Goal: Information Seeking & Learning: Learn about a topic

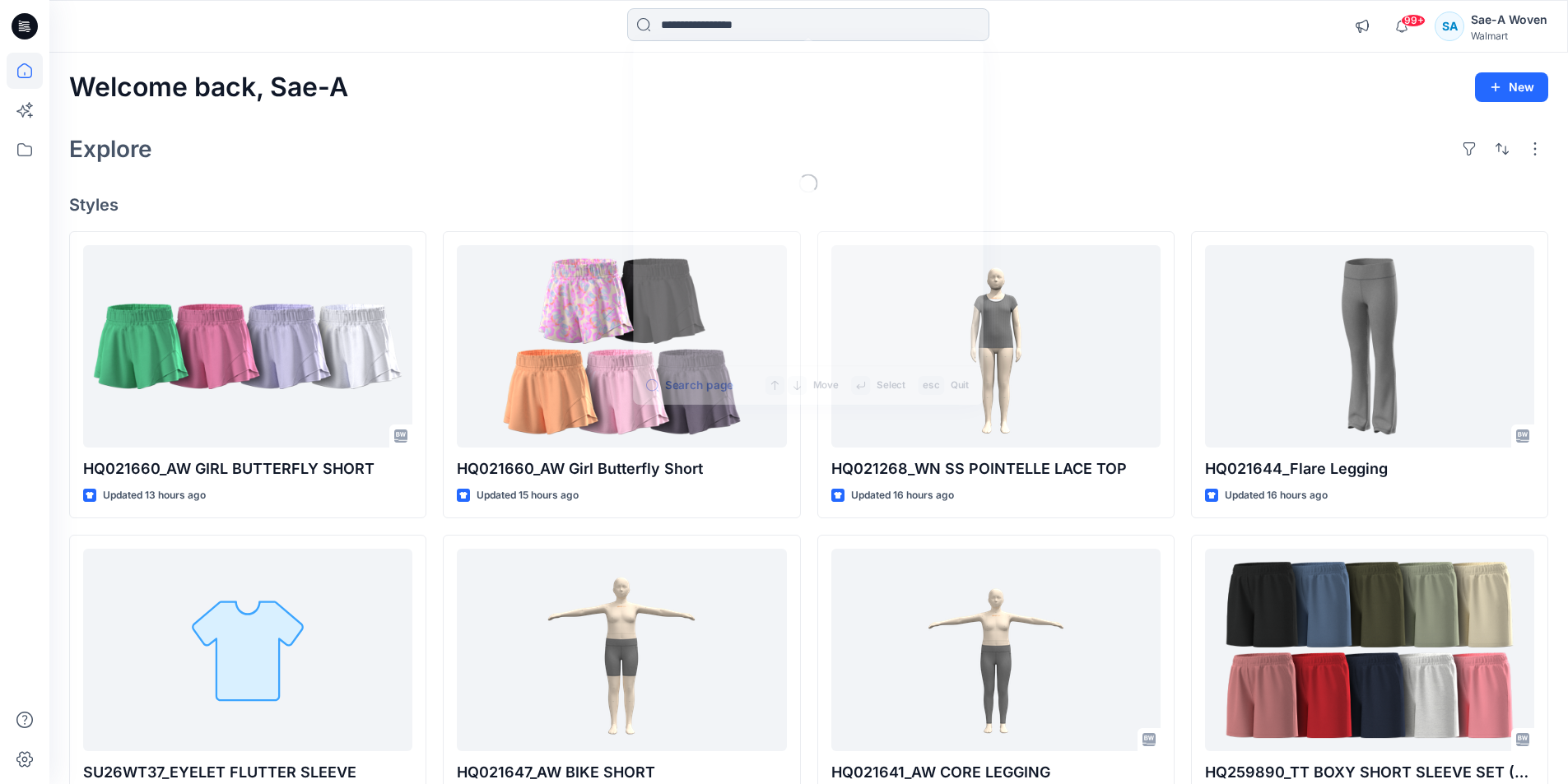
click at [778, 13] on input at bounding box center [807, 24] width 362 height 33
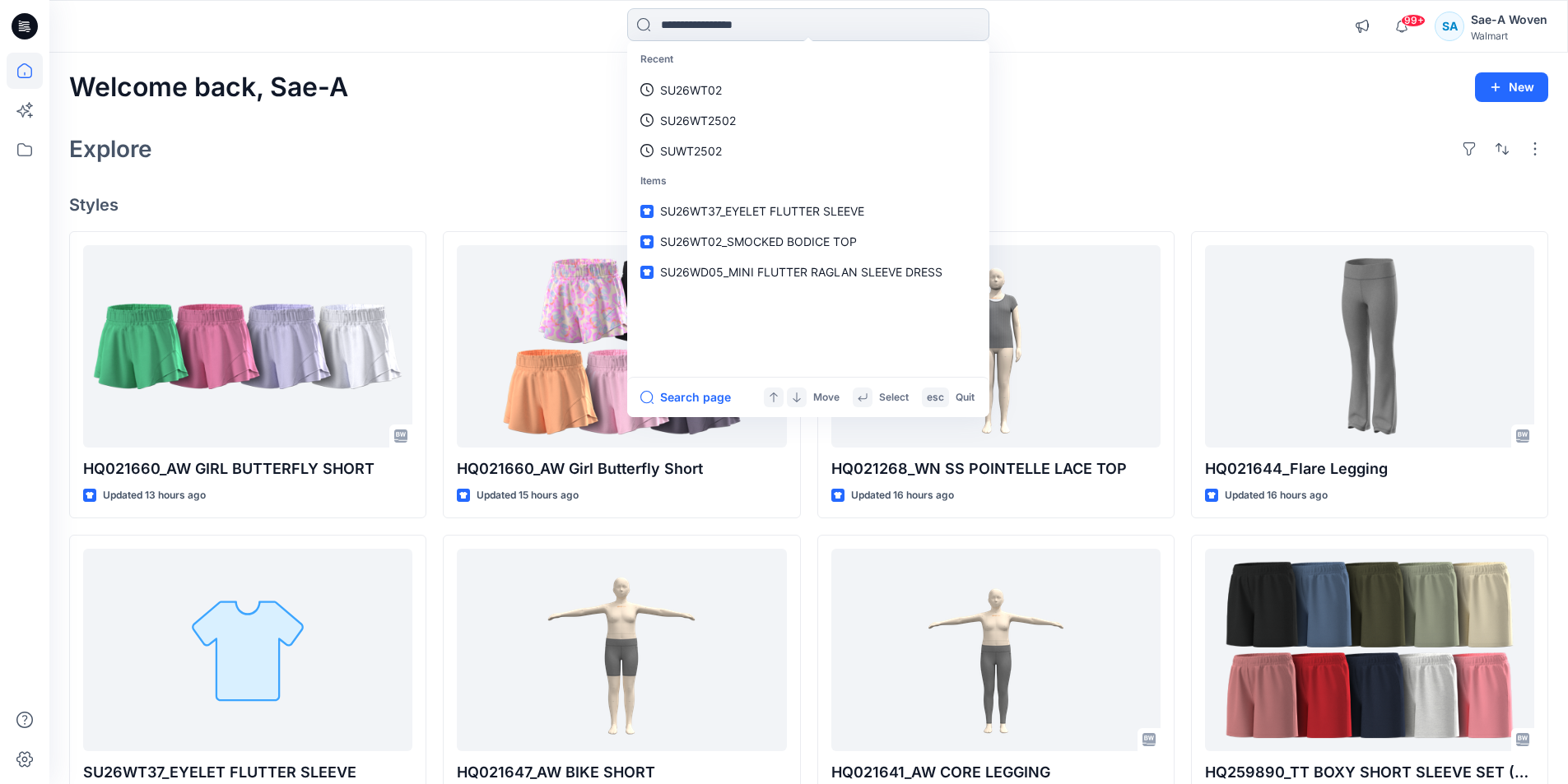
click at [776, 16] on input at bounding box center [807, 24] width 362 height 33
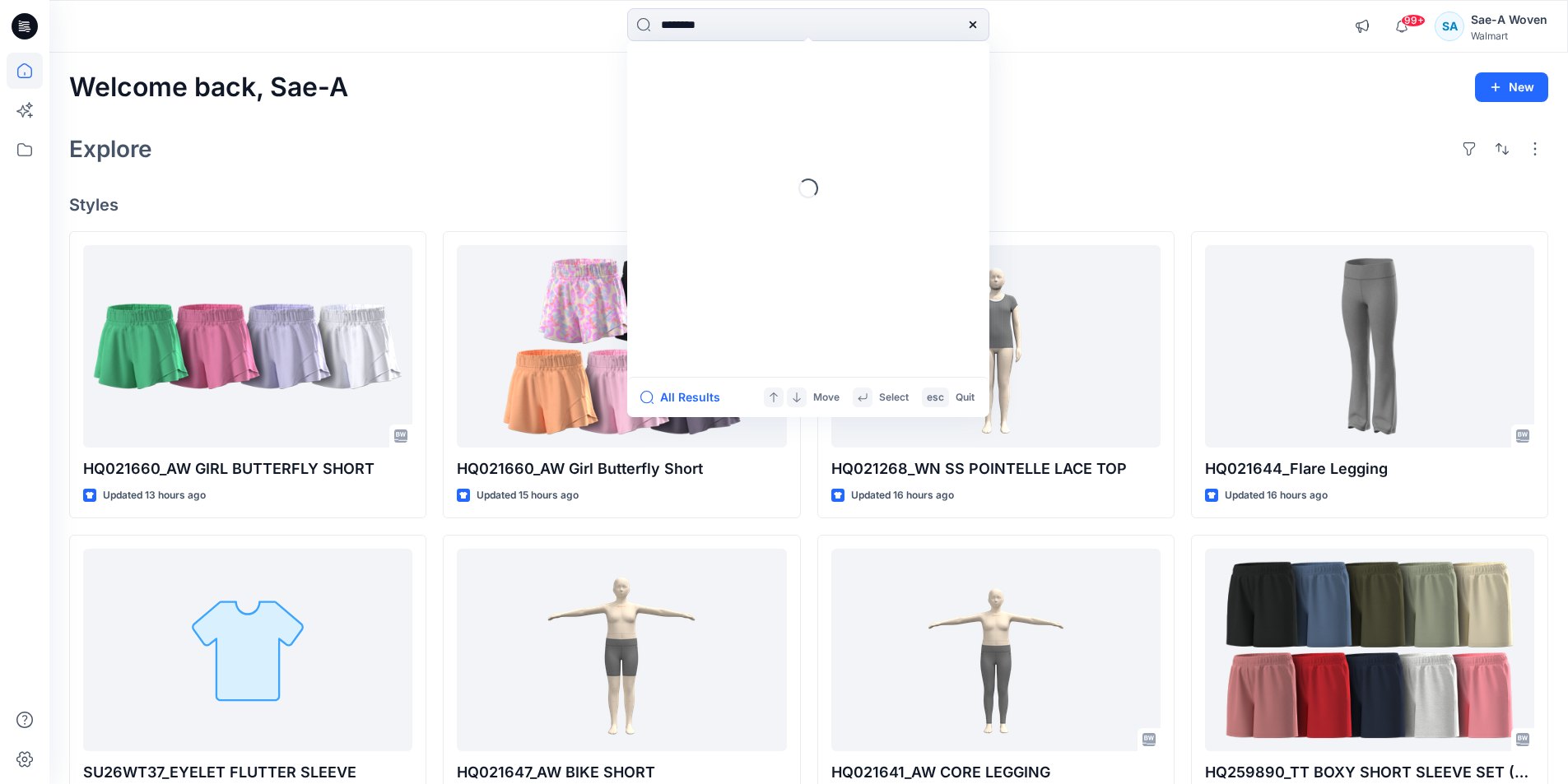
type input "********"
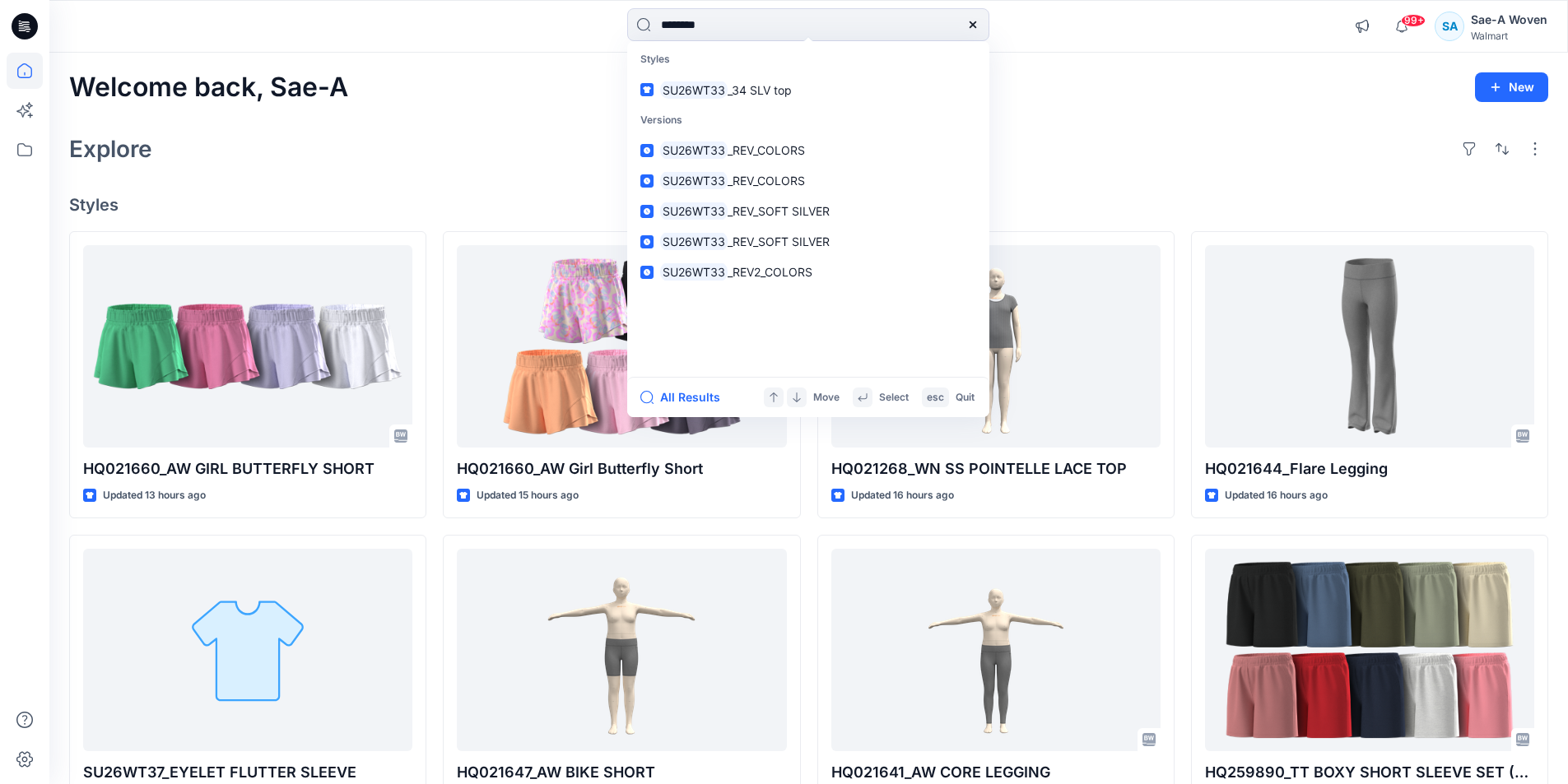
click at [631, 75] on link "SU26WT33 _34 SLV top" at bounding box center [808, 90] width 356 height 30
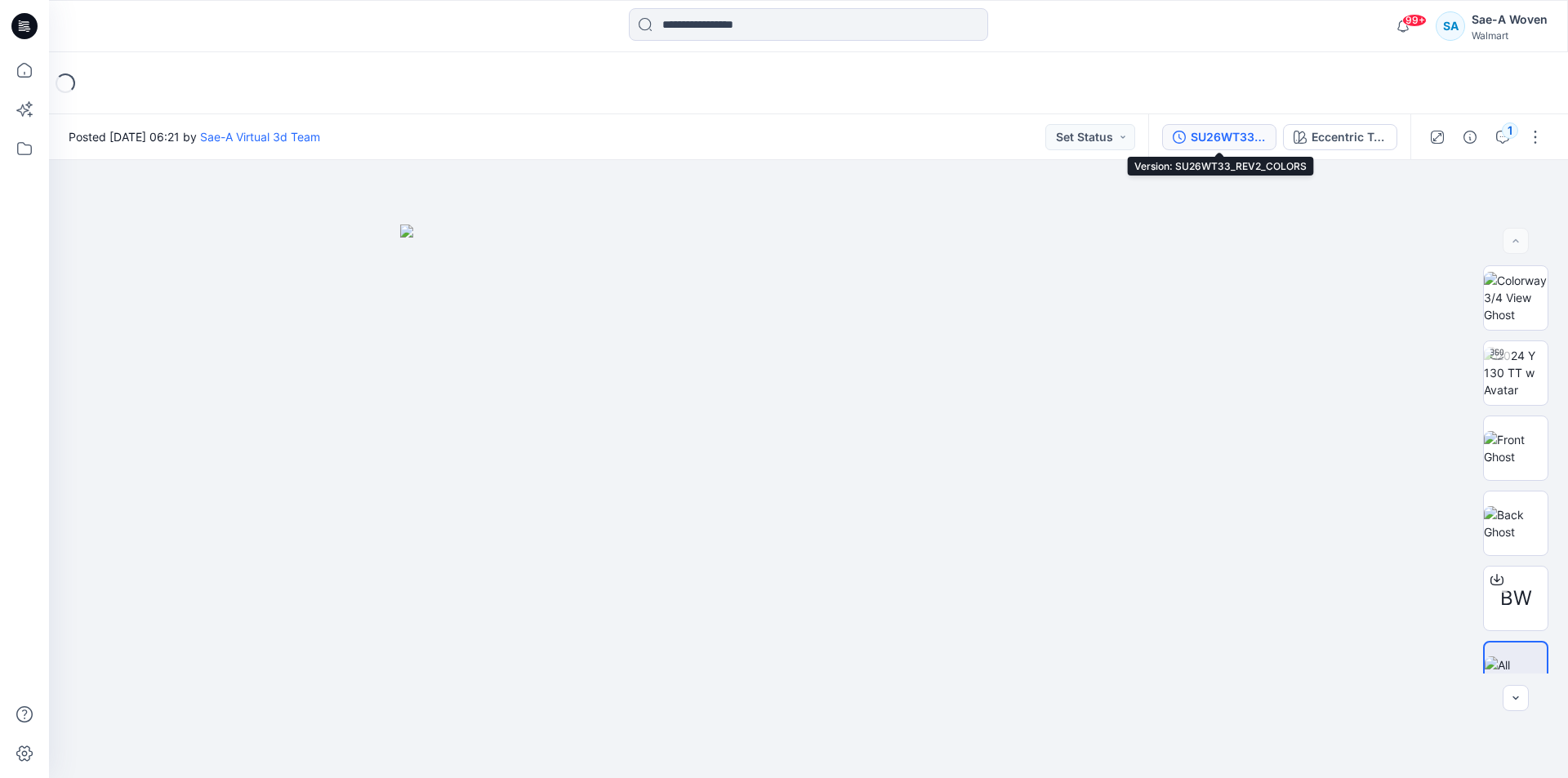
click at [1232, 136] on div "SU26WT33_REV2_COLORS" at bounding box center [1228, 137] width 75 height 18
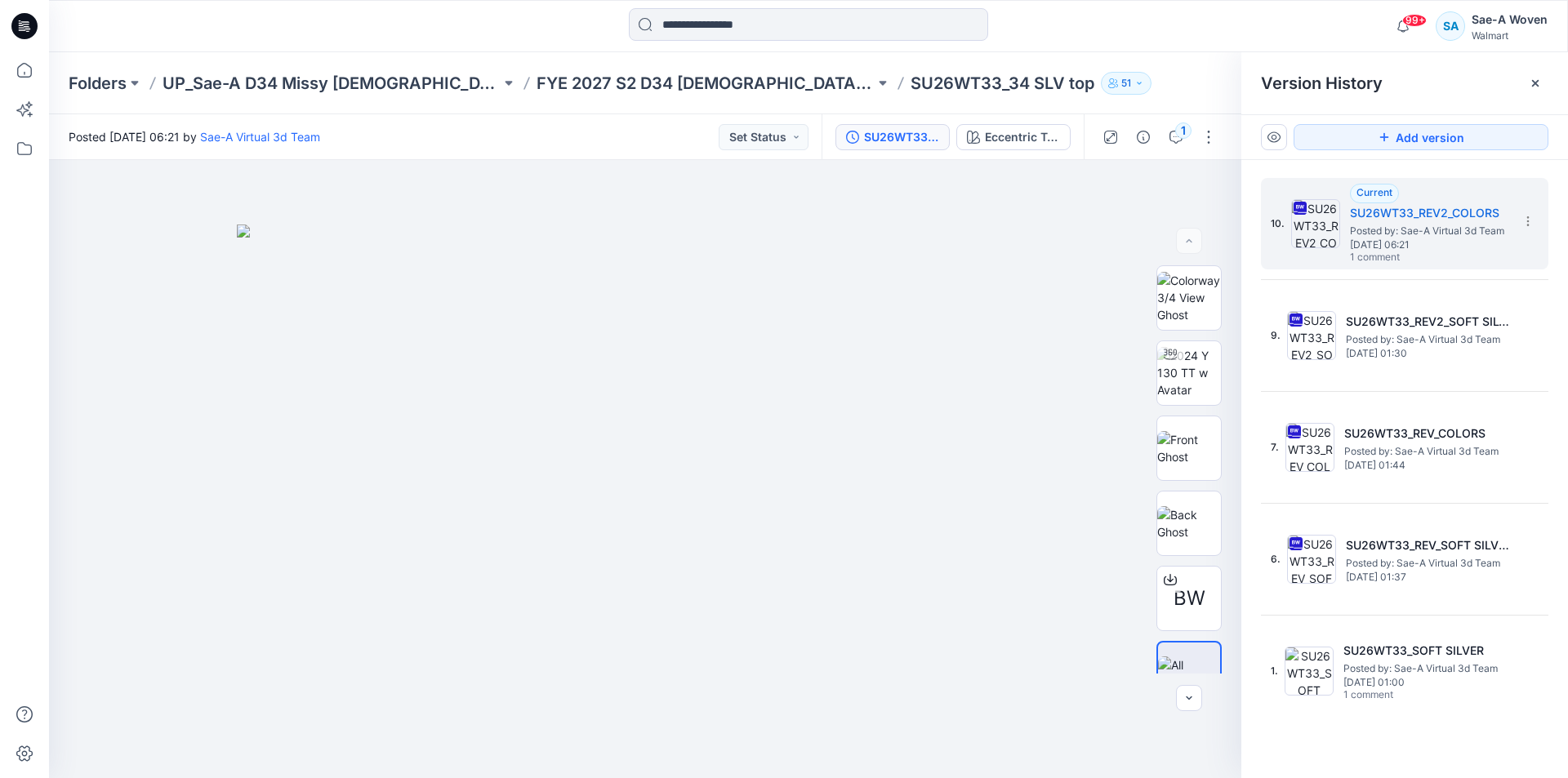
click at [1541, 96] on div "Version History" at bounding box center [1404, 83] width 326 height 62
click at [1543, 82] on div at bounding box center [1536, 83] width 26 height 26
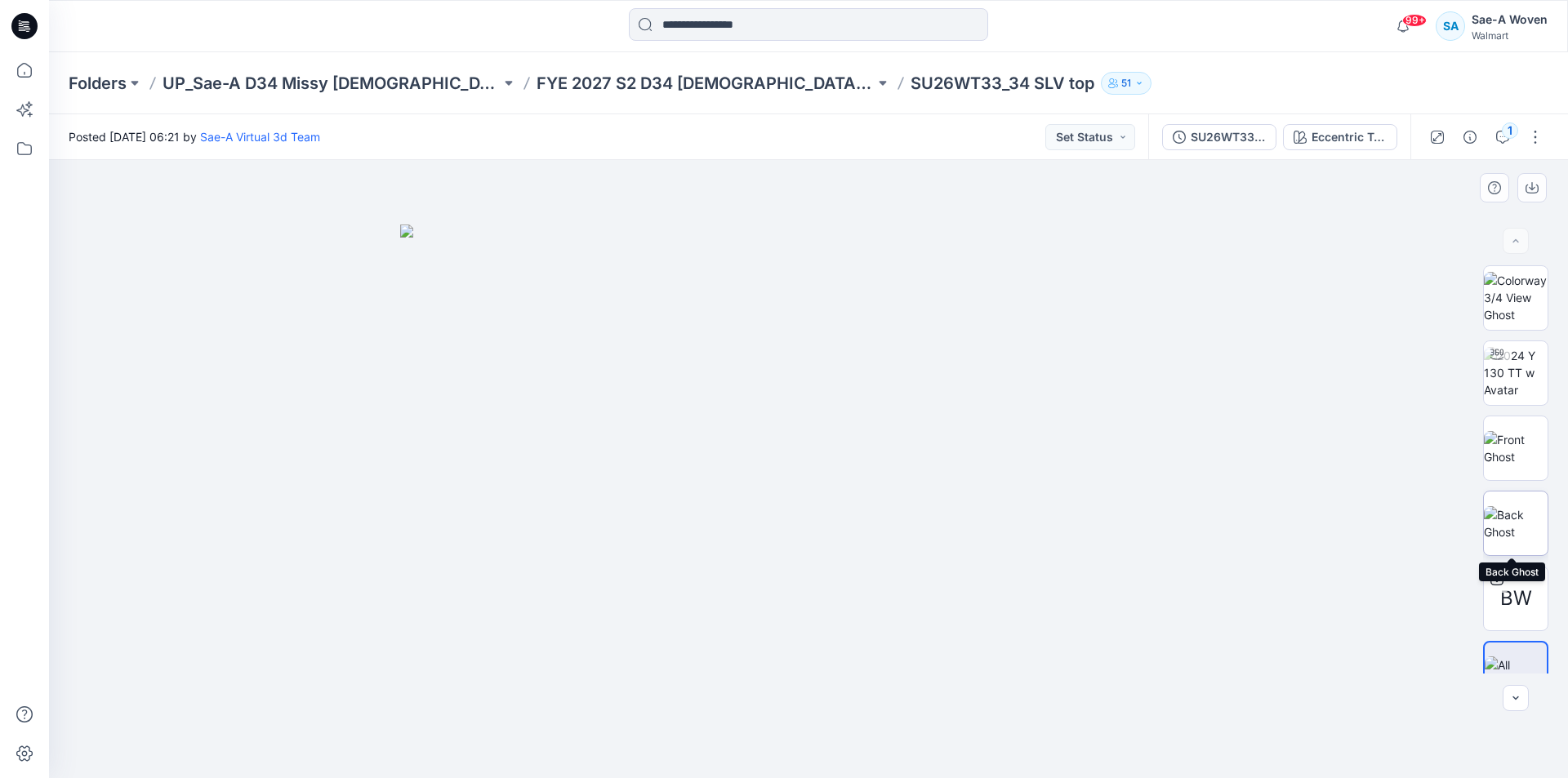
click at [1504, 515] on img at bounding box center [1515, 523] width 64 height 34
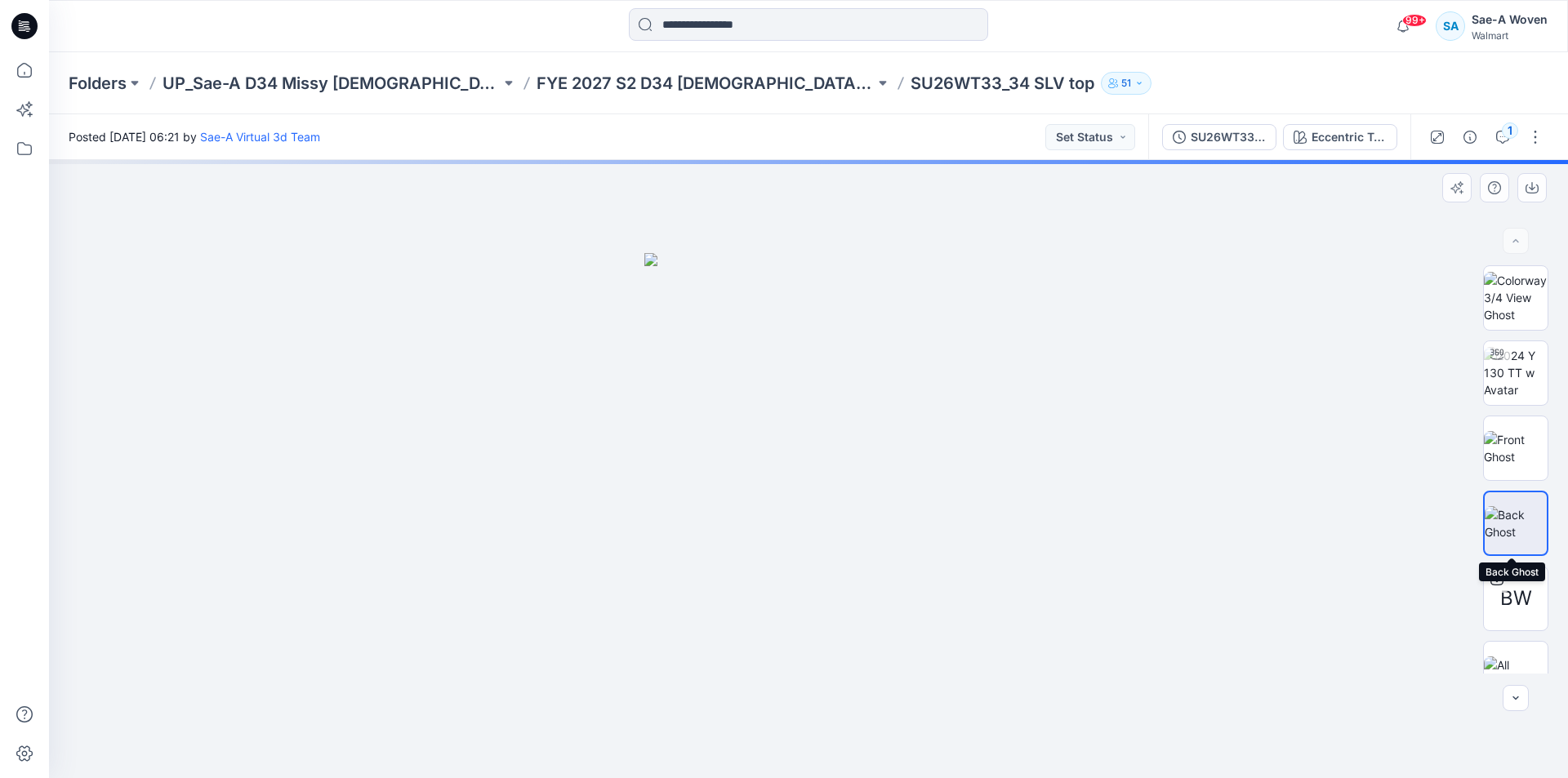
click at [1504, 515] on img at bounding box center [1515, 523] width 62 height 34
click at [1522, 433] on img at bounding box center [1515, 447] width 64 height 34
click at [1514, 444] on img at bounding box center [1515, 447] width 62 height 34
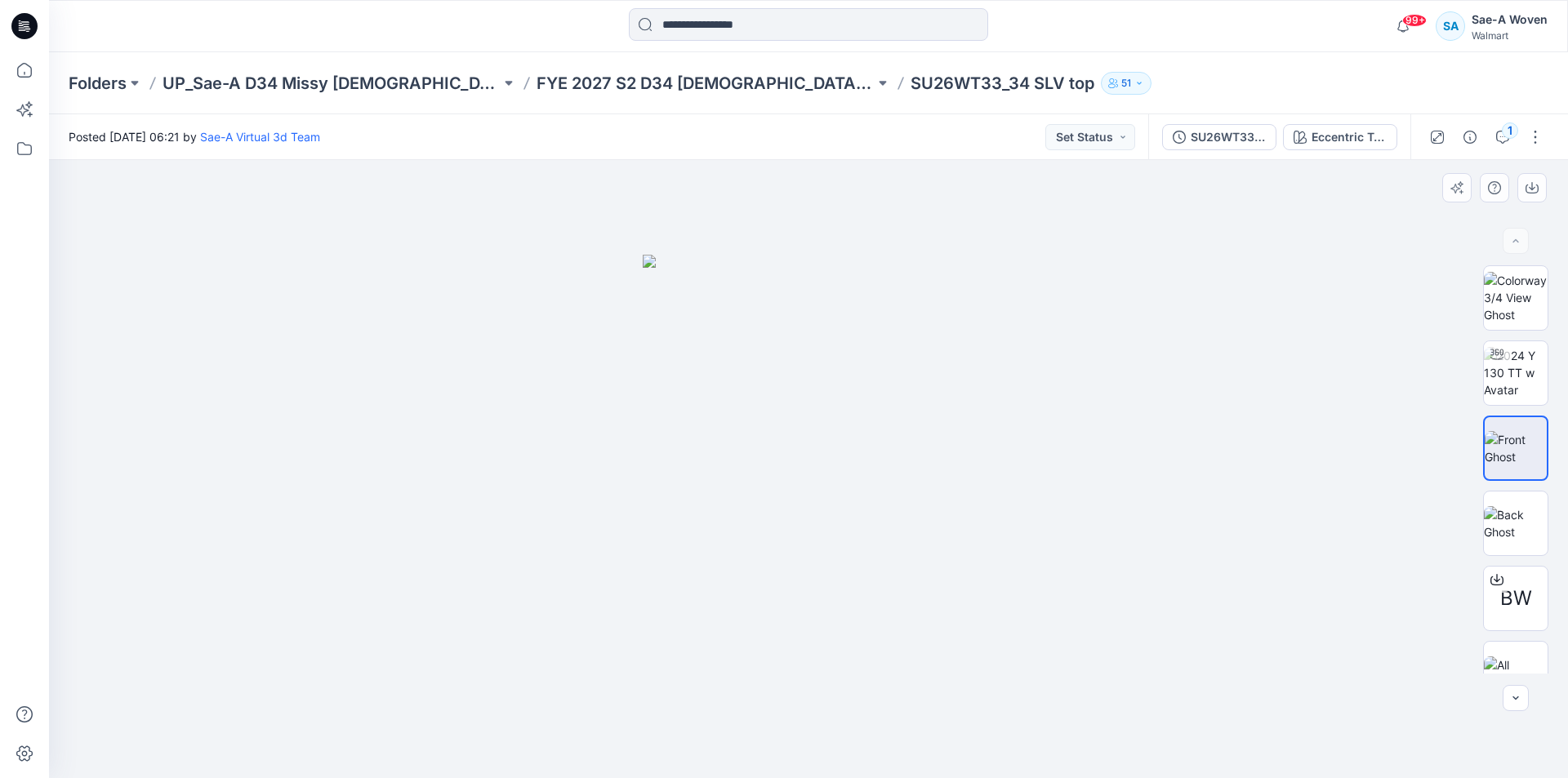
click at [594, 420] on div at bounding box center [808, 468] width 1519 height 617
drag, startPoint x: 979, startPoint y: 420, endPoint x: 1185, endPoint y: 415, distance: 206.1
click at [979, 420] on div at bounding box center [808, 468] width 1519 height 617
click at [1182, 258] on div at bounding box center [808, 468] width 1519 height 617
click at [1322, 136] on div "Eccentric Tropical_DARK NAVY" at bounding box center [1349, 137] width 75 height 18
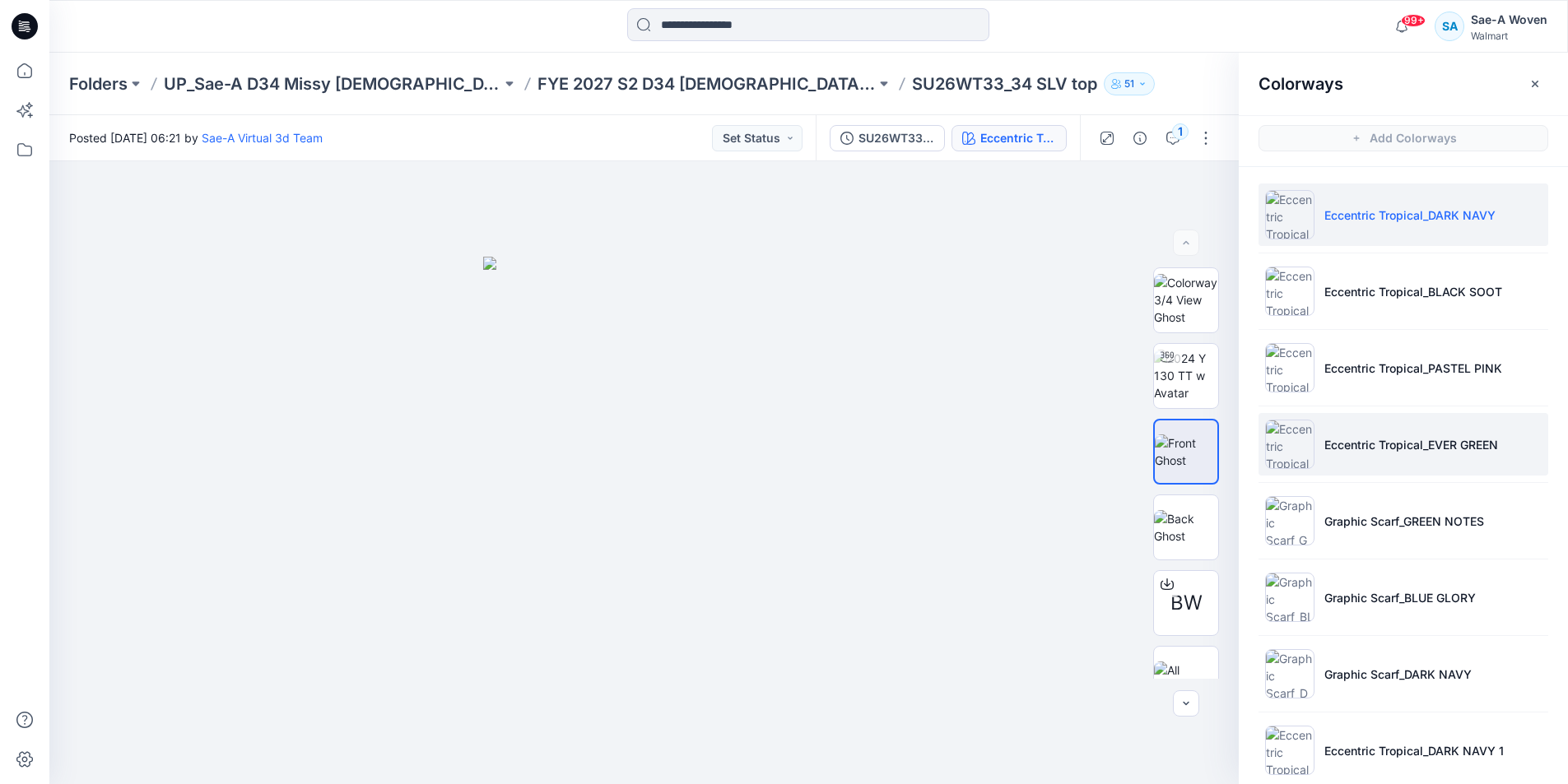
click at [1405, 457] on li "Eccentric Tropical_EVER GREEN" at bounding box center [1404, 444] width 290 height 63
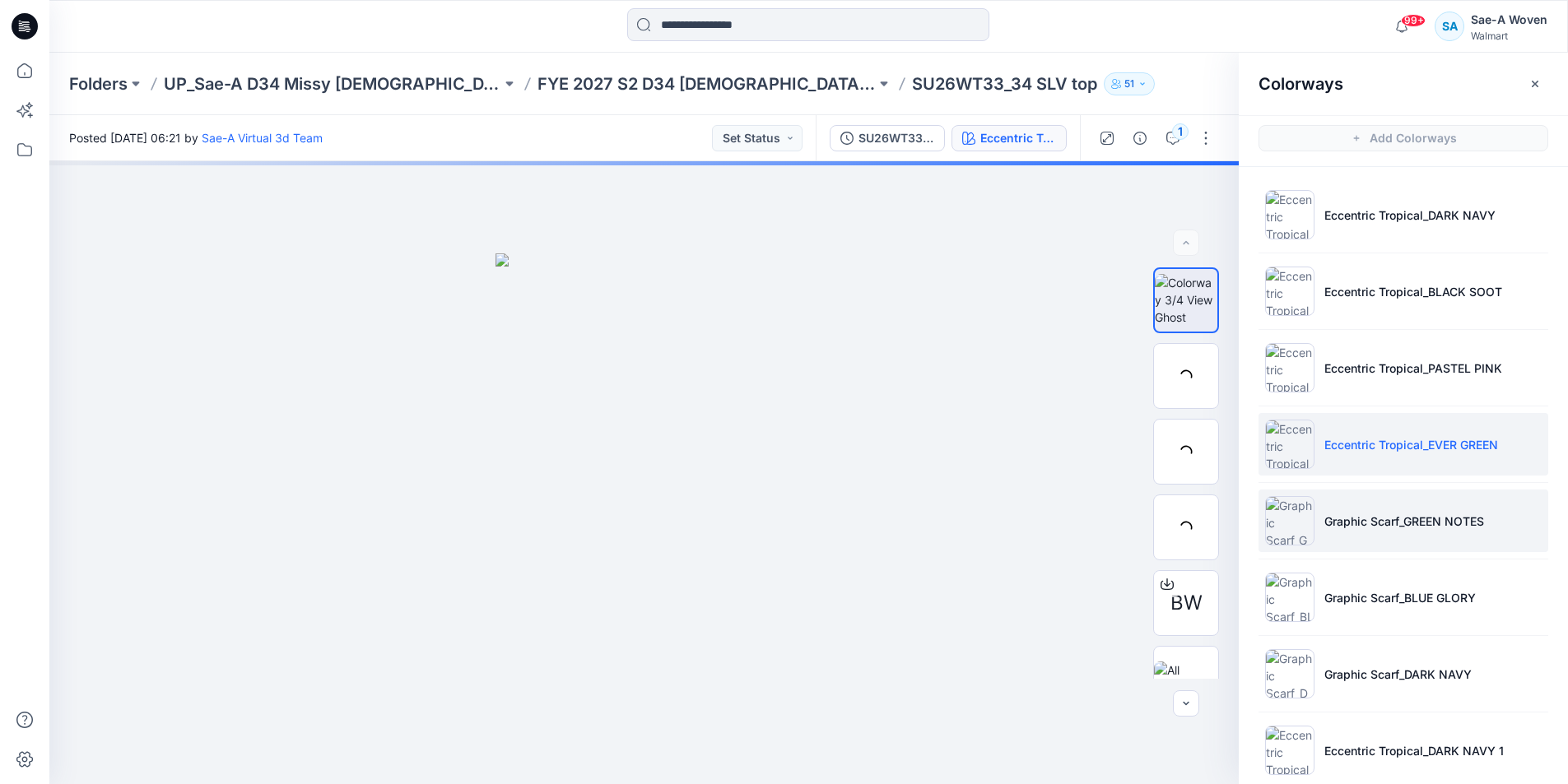
click at [1404, 525] on p "Graphic Scarf_GREEN NOTES" at bounding box center [1404, 521] width 160 height 18
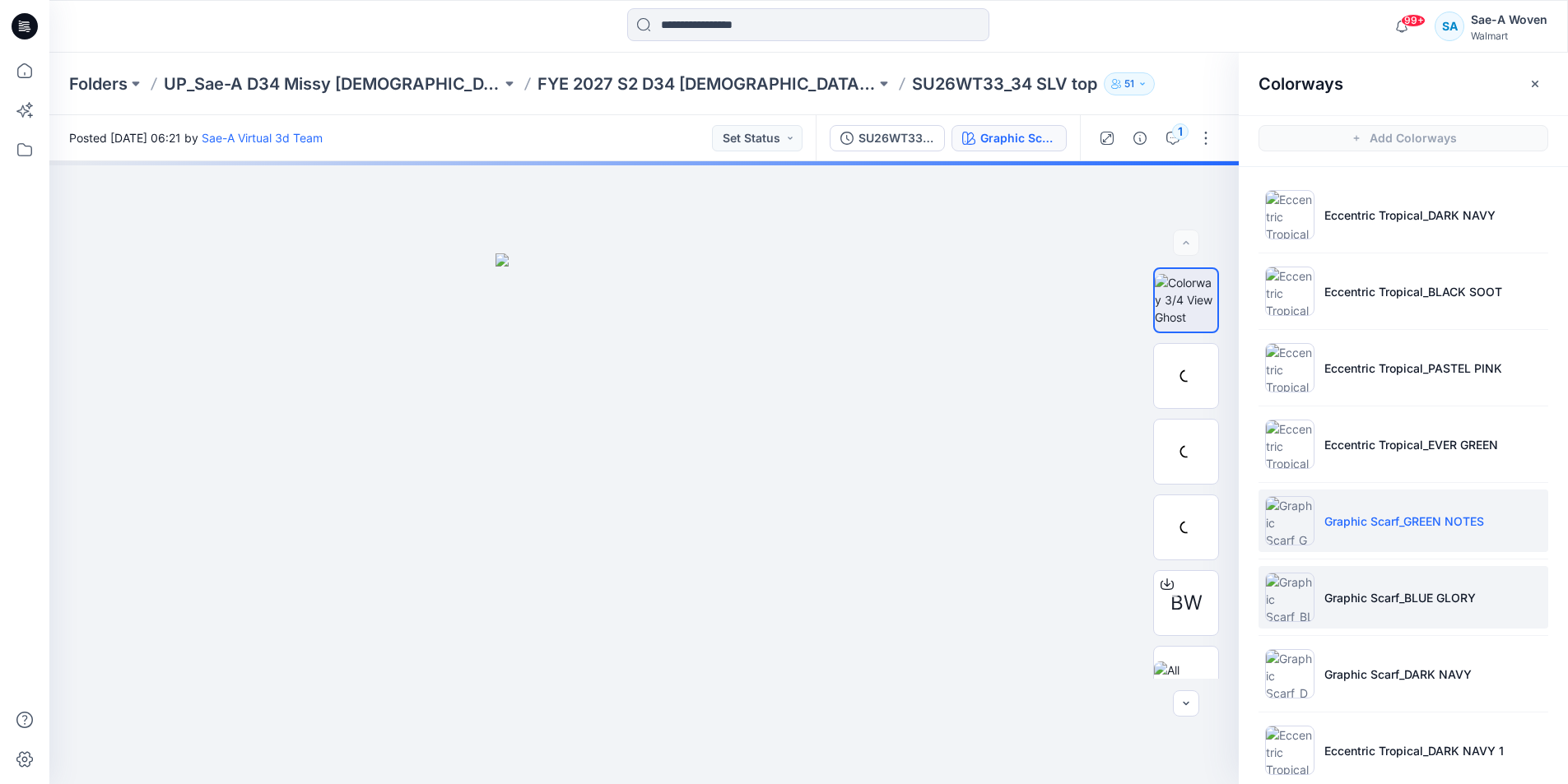
click at [1413, 612] on li "Graphic Scarf_BLUE GLORY" at bounding box center [1404, 597] width 290 height 63
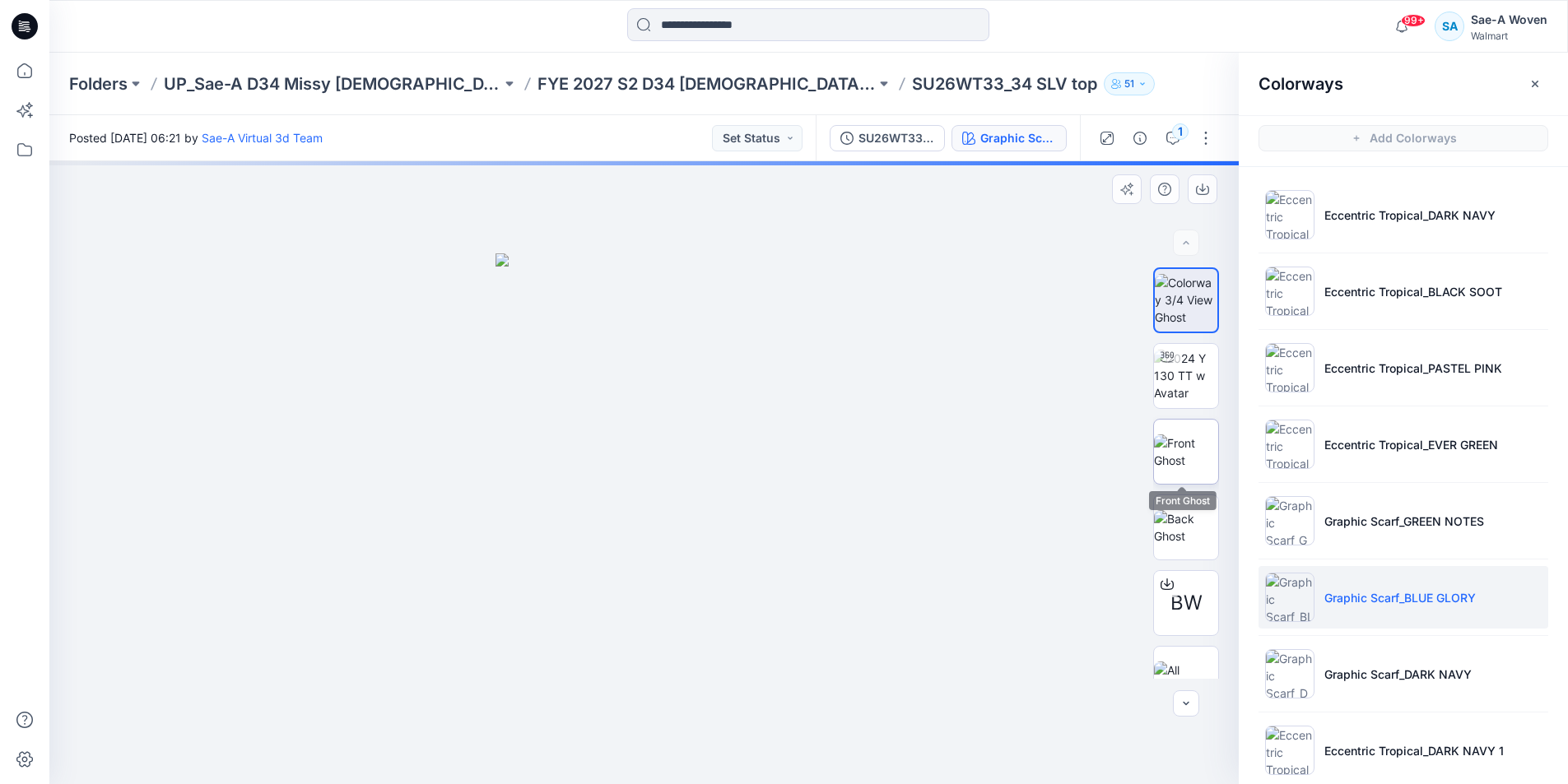
click at [1188, 454] on img at bounding box center [1186, 451] width 65 height 34
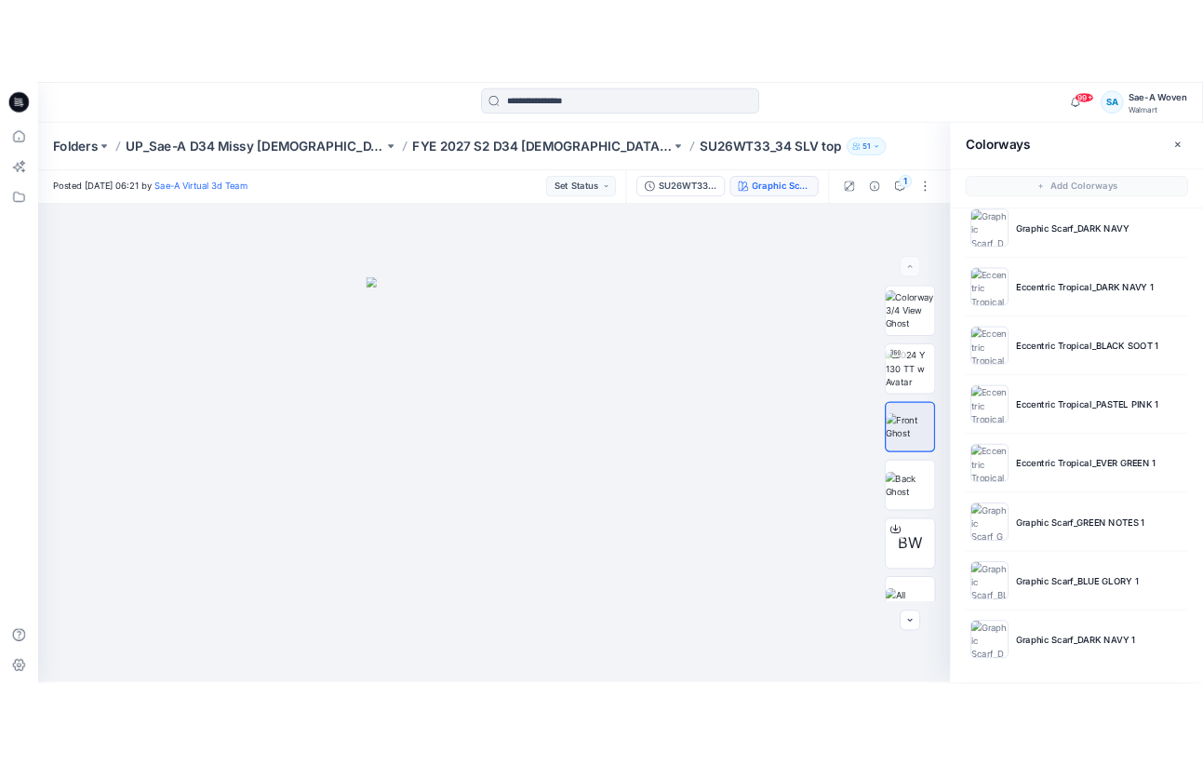
scroll to position [6, 0]
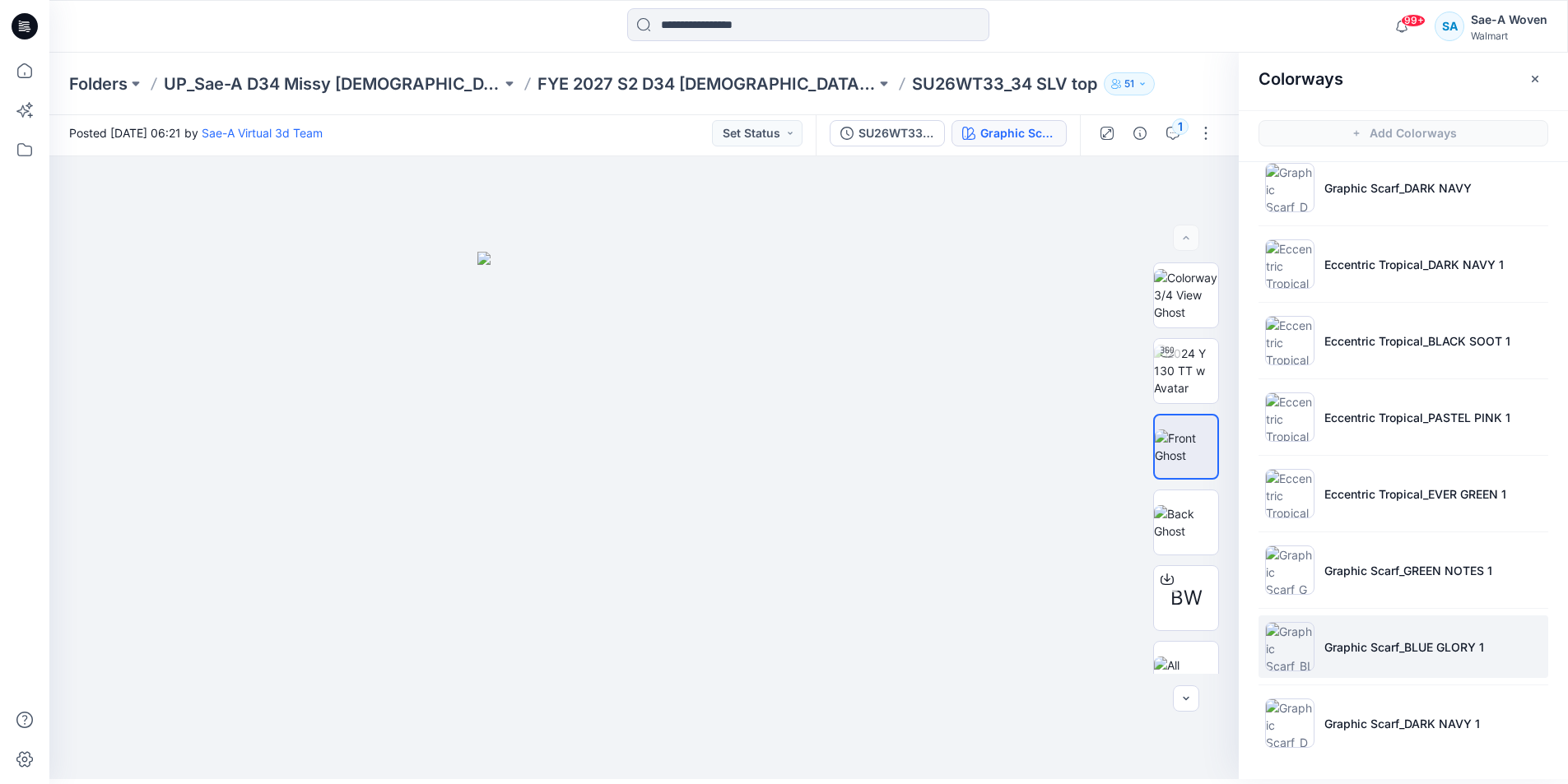
click at [1364, 643] on p "Graphic Scarf_BLUE GLORY 1" at bounding box center [1404, 647] width 160 height 18
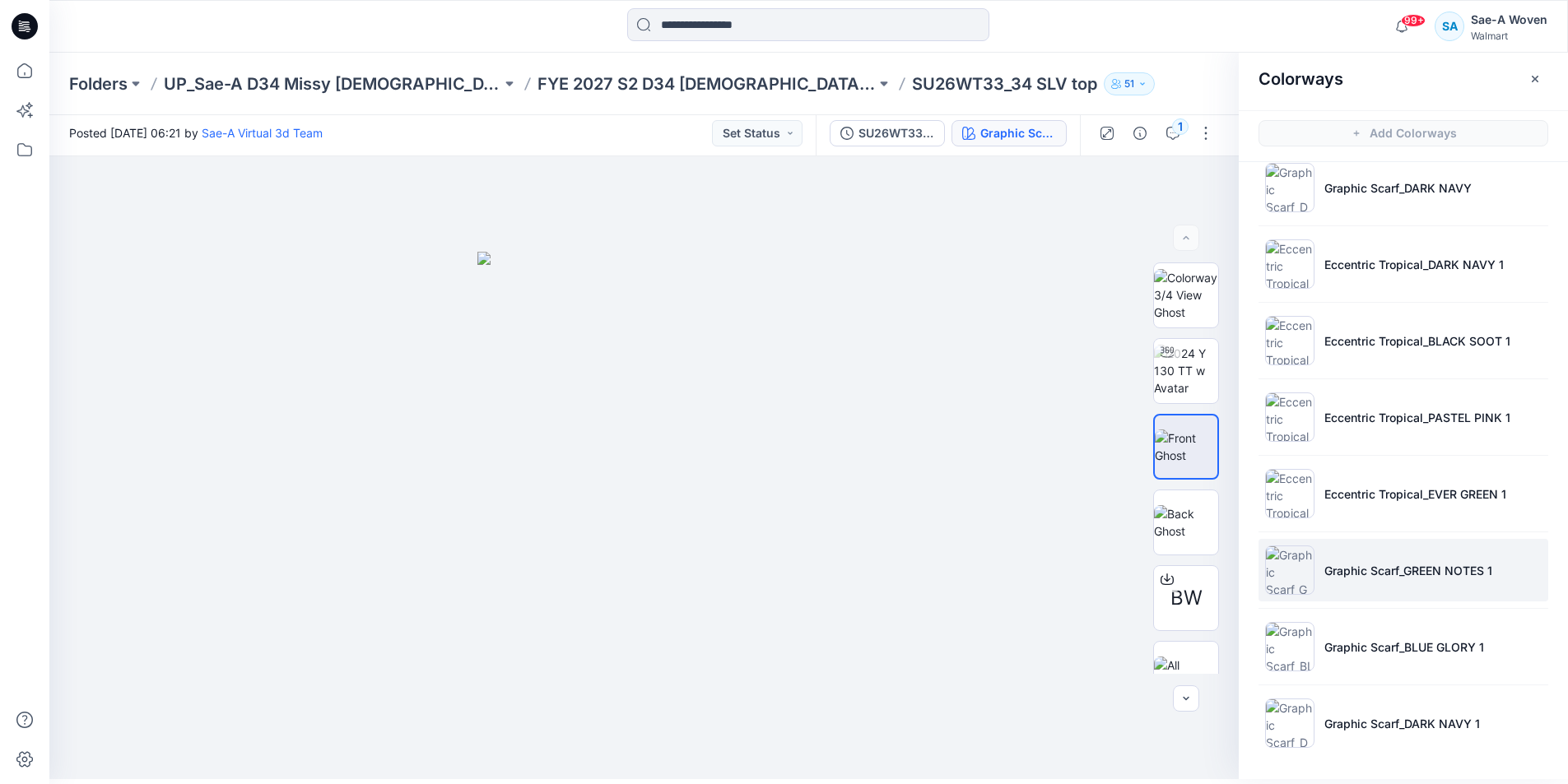
click at [1384, 562] on p "Graphic Scarf_GREEN NOTES 1" at bounding box center [1408, 571] width 168 height 18
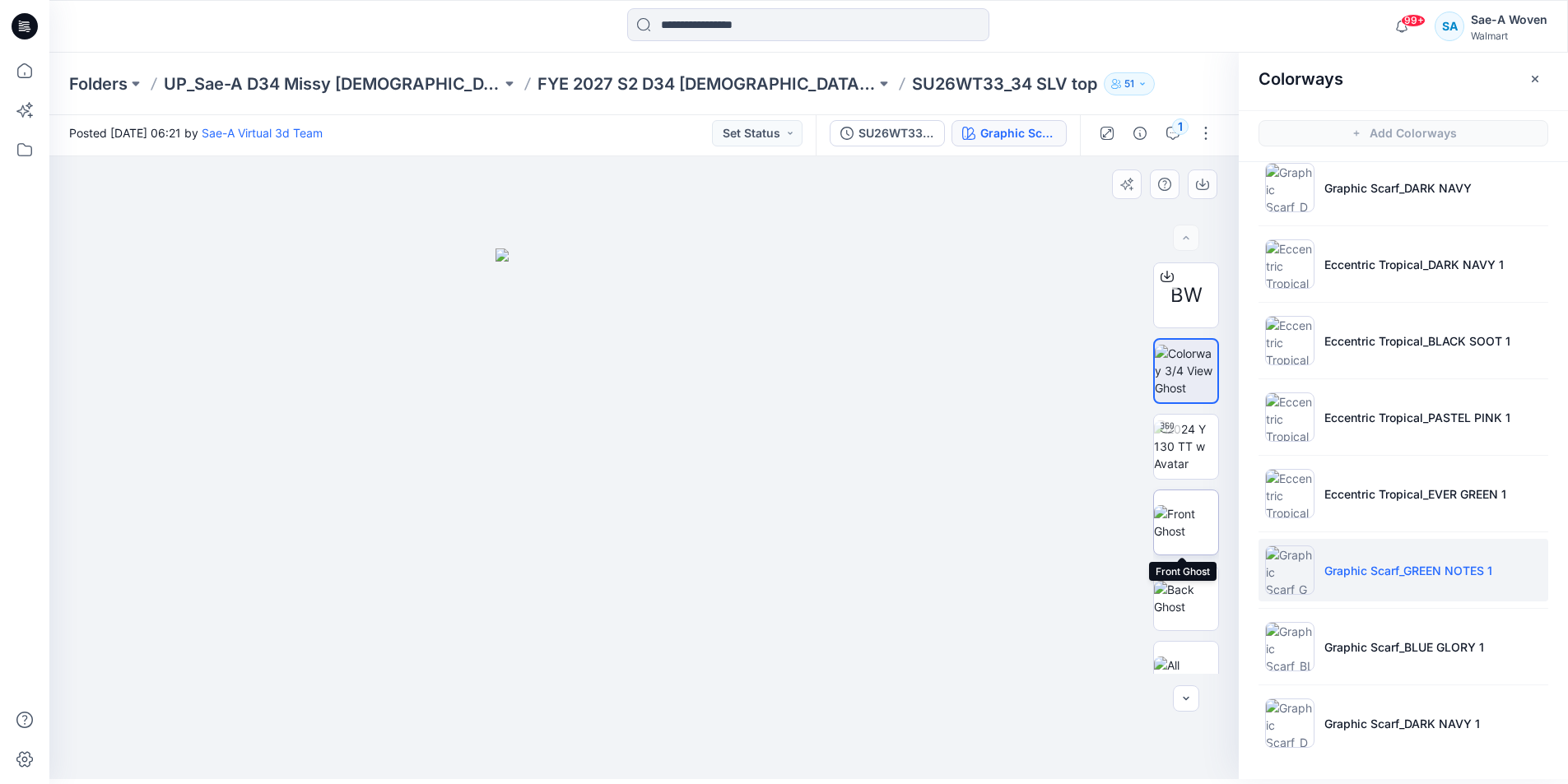
click at [1181, 521] on img at bounding box center [1186, 521] width 65 height 34
